Goal: Find specific page/section: Find specific page/section

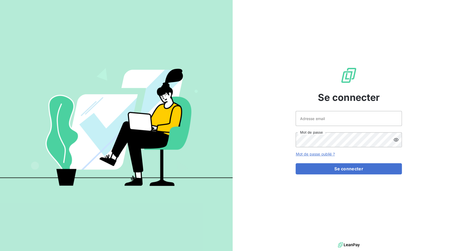
click at [320, 126] on div "Adresse email Mot de passe" at bounding box center [349, 129] width 106 height 36
click at [323, 119] on input "Adresse email" at bounding box center [349, 118] width 106 height 15
drag, startPoint x: 314, startPoint y: 119, endPoint x: 336, endPoint y: 117, distance: 22.4
click at [336, 117] on input "admin@3dcelo" at bounding box center [349, 118] width 106 height 15
type input "admin@sodifo"
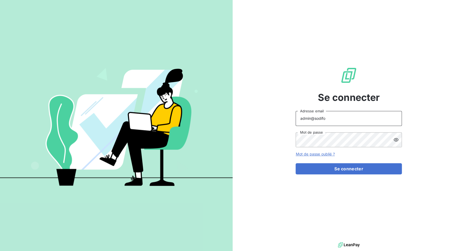
click at [296, 163] on button "Se connecter" at bounding box center [349, 168] width 106 height 11
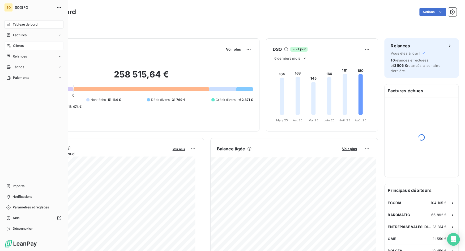
click at [30, 44] on div "Clients" at bounding box center [33, 45] width 59 height 9
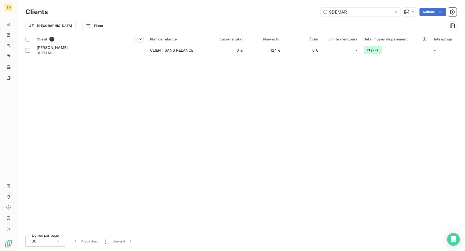
type input "9DEMAR"
click at [102, 44] on div at bounding box center [89, 44] width 113 height 0
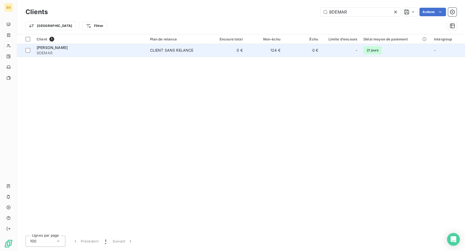
click at [103, 50] on div "[PERSON_NAME]" at bounding box center [90, 47] width 107 height 5
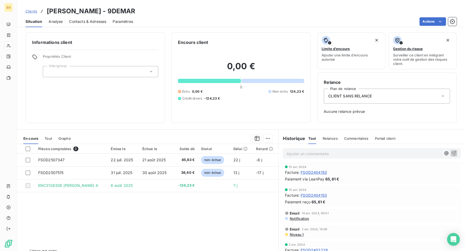
scroll to position [764, 0]
click at [32, 12] on span "Clients" at bounding box center [32, 11] width 12 height 4
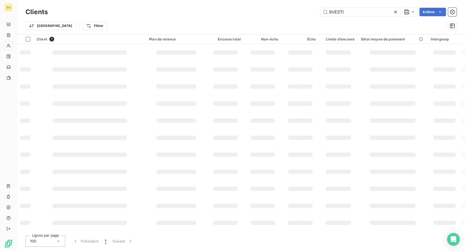
type input "9VESTI"
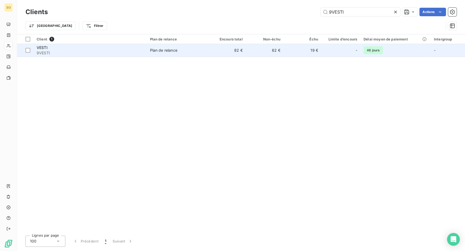
click at [127, 49] on div "VESTI" at bounding box center [90, 47] width 107 height 5
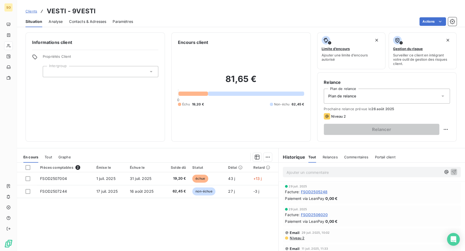
click at [309, 193] on span "FSOD2505248" at bounding box center [314, 192] width 27 height 6
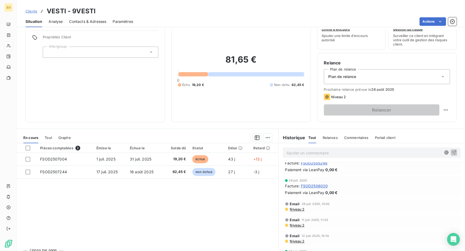
scroll to position [30, 0]
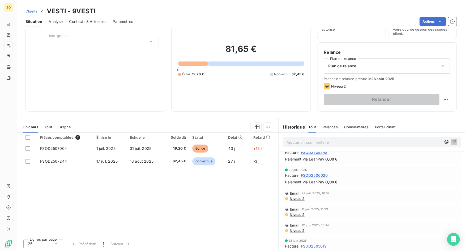
click at [34, 10] on span "Clients" at bounding box center [32, 11] width 12 height 4
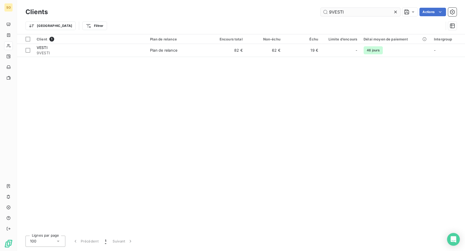
drag, startPoint x: 333, startPoint y: 10, endPoint x: 349, endPoint y: 10, distance: 15.9
click at [349, 10] on input "9VESTI" at bounding box center [361, 12] width 80 height 9
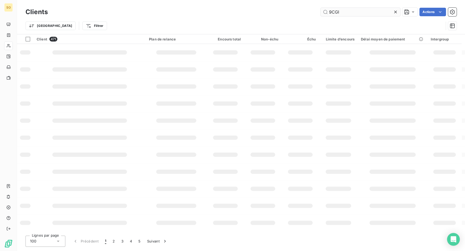
type input "9CGI"
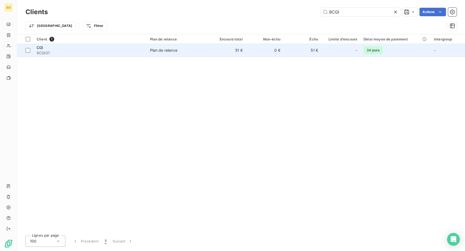
click at [135, 52] on span "9CGI01" at bounding box center [90, 52] width 107 height 5
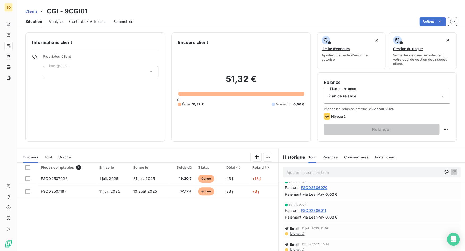
scroll to position [5, 0]
click at [322, 208] on span "FSOD2506011" at bounding box center [314, 210] width 26 height 6
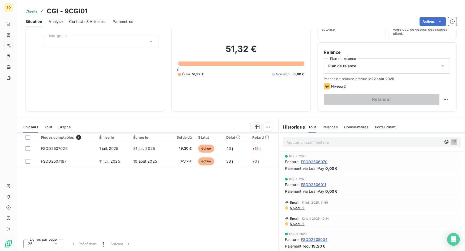
click at [317, 185] on span "FSOD2506011" at bounding box center [314, 184] width 26 height 6
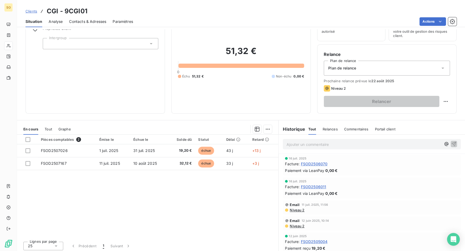
scroll to position [30, 0]
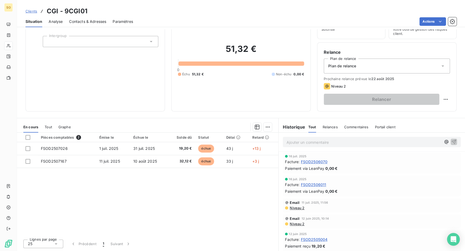
click at [311, 160] on span "FSOD2506070" at bounding box center [314, 162] width 27 height 6
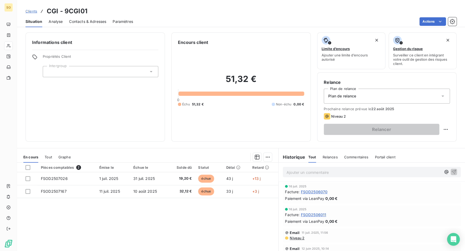
click at [318, 215] on span "FSOD2506011" at bounding box center [314, 215] width 26 height 6
click at [310, 190] on span "FSOD2506070" at bounding box center [314, 192] width 27 height 6
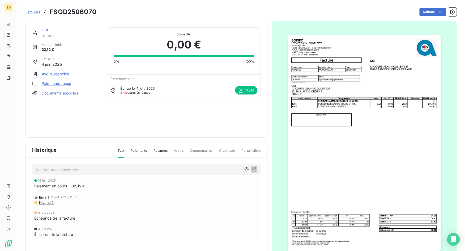
click at [45, 29] on link "CGI" at bounding box center [45, 30] width 6 height 5
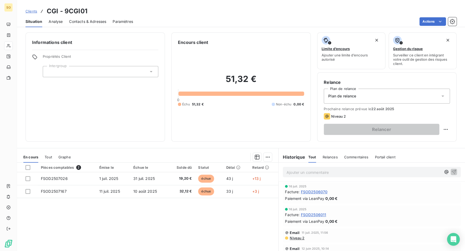
click at [310, 189] on span "FSOD2506070" at bounding box center [314, 192] width 27 height 6
click at [315, 213] on span "FSOD2506011" at bounding box center [314, 215] width 26 height 6
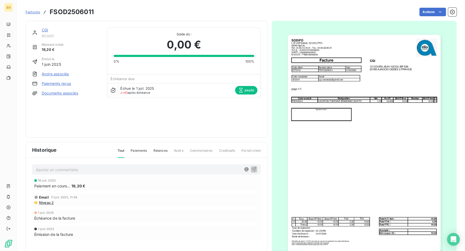
click at [49, 29] on div "CGI" at bounding box center [71, 29] width 59 height 5
click at [47, 29] on link "CGI" at bounding box center [45, 30] width 6 height 5
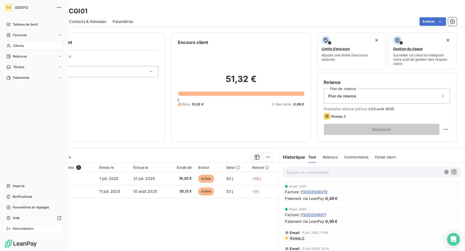
click at [28, 226] on span "Déconnexion" at bounding box center [23, 228] width 20 height 5
